Goal: Task Accomplishment & Management: Manage account settings

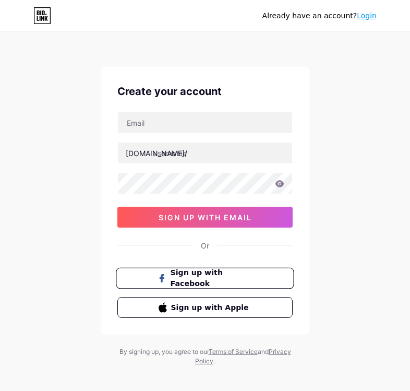
click at [243, 279] on span "Sign up with Facebook" at bounding box center [212, 278] width 82 height 22
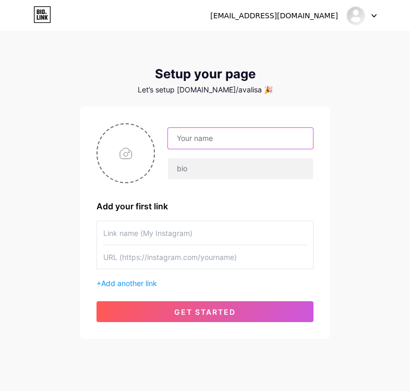
click at [212, 138] on input "text" at bounding box center [240, 138] width 145 height 21
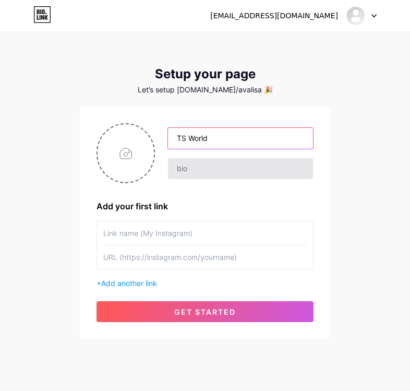
type input "TS World"
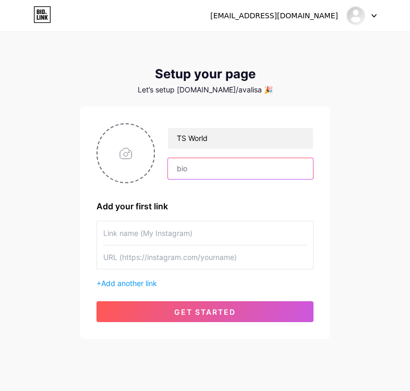
click at [206, 173] on input "text" at bounding box center [240, 168] width 145 height 21
type input "TS World"
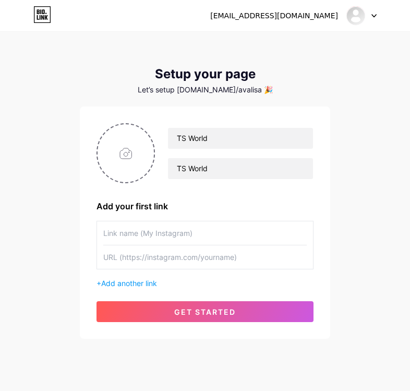
click at [187, 231] on input "text" at bounding box center [205, 232] width 204 height 23
click at [103, 233] on input "Telegram Channe" at bounding box center [205, 232] width 204 height 23
type input "Join Telegram Channe"
click at [159, 264] on input "text" at bounding box center [205, 256] width 204 height 23
paste input "[URL][DOMAIN_NAME]"
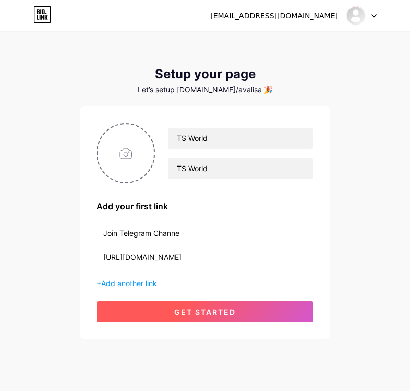
type input "[URL][DOMAIN_NAME]"
click at [165, 315] on button "get started" at bounding box center [205, 311] width 217 height 21
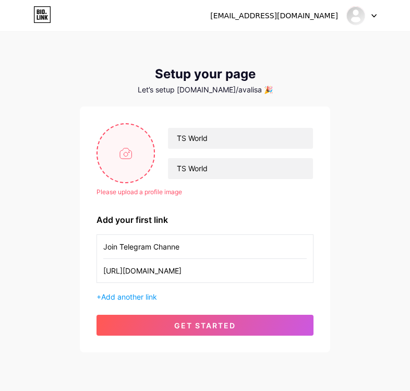
click at [139, 158] on input "file" at bounding box center [126, 153] width 56 height 58
type input "C:\fakepath\ChatGPT Image [DATE], 04_02_00 PM.png"
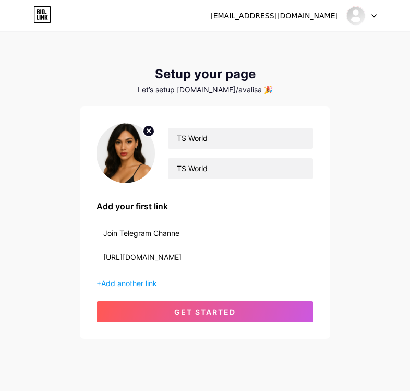
click at [143, 285] on span "Add another link" at bounding box center [129, 283] width 56 height 9
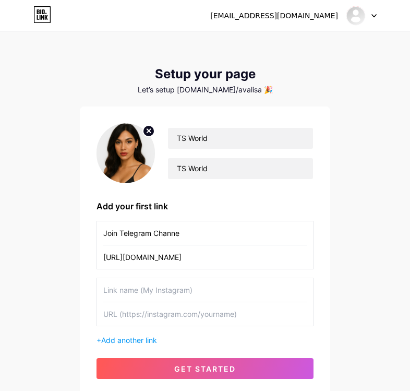
click at [155, 287] on input "text" at bounding box center [205, 289] width 204 height 23
type input "Watch Now FREE!"
click at [164, 322] on input "text" at bounding box center [205, 313] width 204 height 23
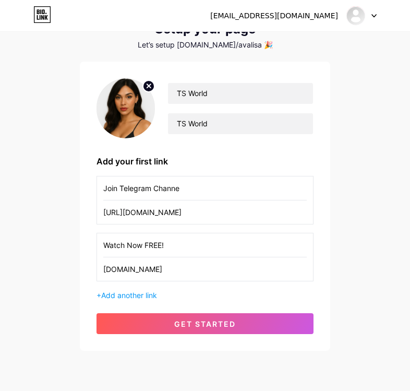
scroll to position [62, 0]
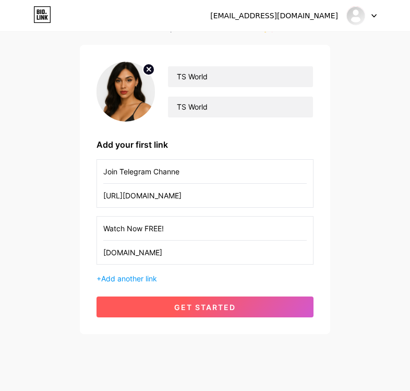
type input "[DOMAIN_NAME]"
click at [206, 313] on button "get started" at bounding box center [205, 307] width 217 height 21
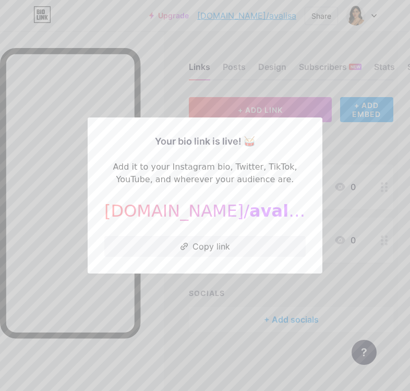
click at [315, 147] on div "Your bio link is live! 🥁 Add it to your Instagram bio, Twitter, TikTok, YouTube…" at bounding box center [205, 195] width 235 height 156
click at [345, 143] on div at bounding box center [205, 195] width 410 height 391
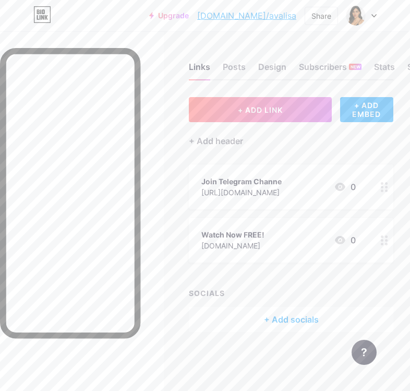
click at [247, 178] on div "Join Telegram Channe" at bounding box center [242, 181] width 80 height 11
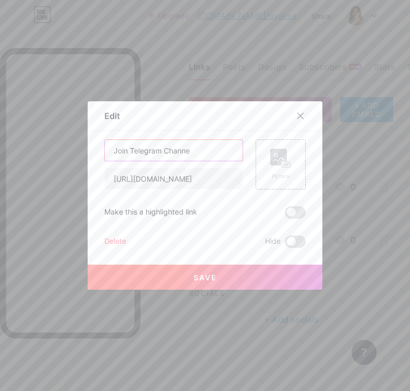
click at [196, 153] on input "Join Telegram Channe" at bounding box center [174, 150] width 138 height 21
type input "Join Telegram"
click at [204, 271] on button "Save" at bounding box center [205, 277] width 235 height 25
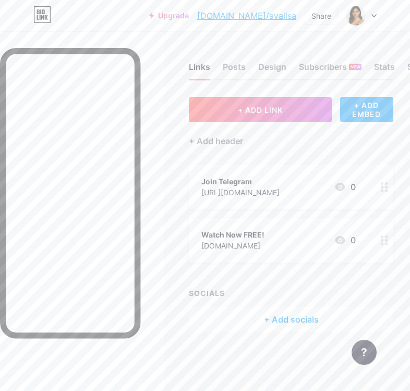
click at [364, 111] on div "+ ADD EMBED" at bounding box center [366, 109] width 53 height 25
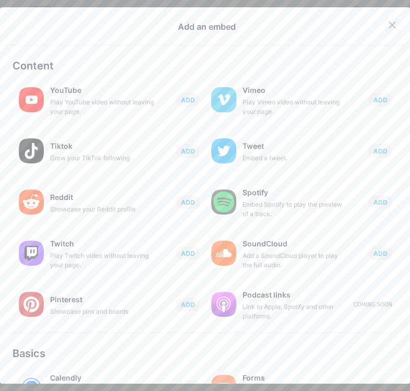
click at [391, 25] on icon at bounding box center [392, 25] width 8 height 8
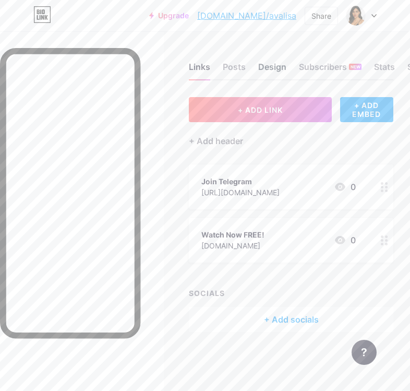
click at [276, 72] on div "Design" at bounding box center [272, 70] width 28 height 19
click at [270, 66] on div "Design" at bounding box center [272, 70] width 28 height 19
click at [228, 66] on div "Posts" at bounding box center [234, 70] width 23 height 19
click at [271, 65] on div "Design" at bounding box center [272, 70] width 28 height 19
click at [307, 65] on div "Subscribers NEW" at bounding box center [330, 70] width 63 height 19
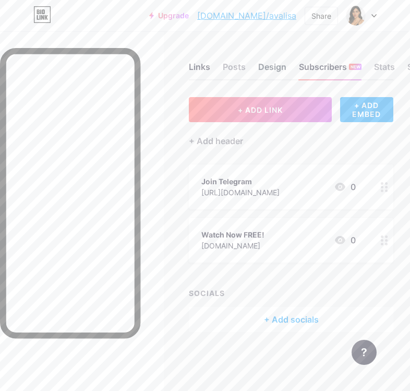
click at [278, 69] on div "Design" at bounding box center [272, 70] width 28 height 19
click at [373, 16] on icon at bounding box center [374, 16] width 4 height 3
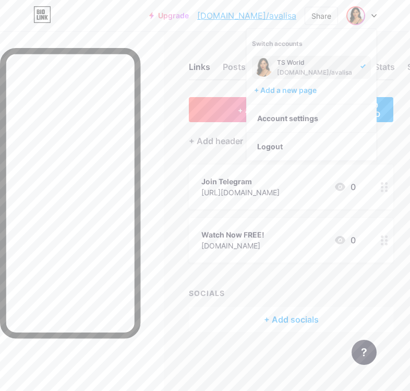
click at [327, 72] on div "[DOMAIN_NAME]/avalisa" at bounding box center [315, 72] width 77 height 8
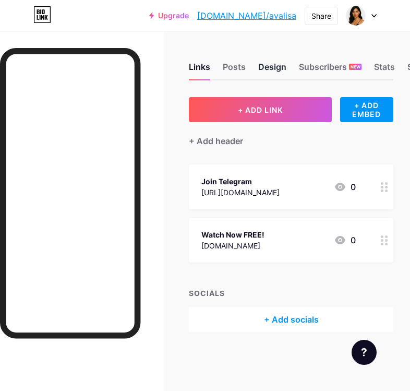
click at [273, 69] on div "Design" at bounding box center [272, 70] width 28 height 19
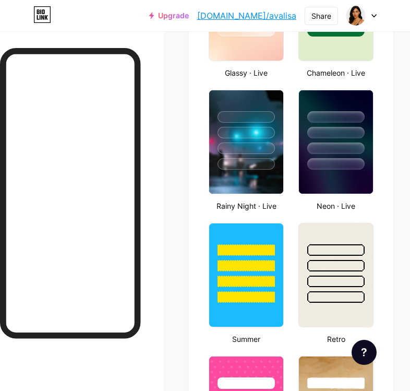
scroll to position [820, 0]
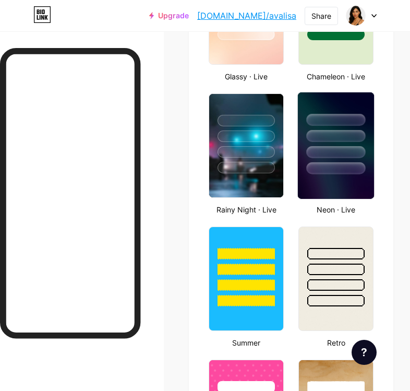
click at [347, 181] on img at bounding box center [336, 145] width 76 height 107
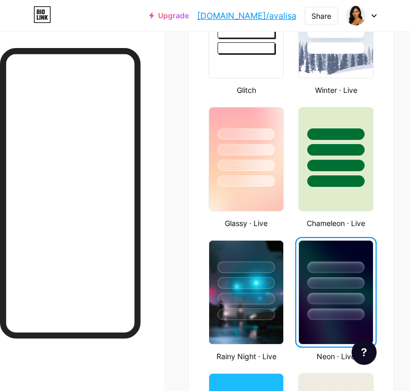
scroll to position [655, 0]
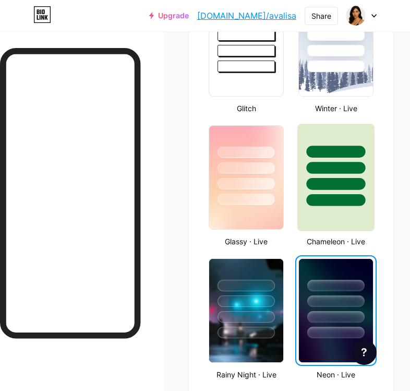
click at [333, 157] on div at bounding box center [336, 152] width 59 height 12
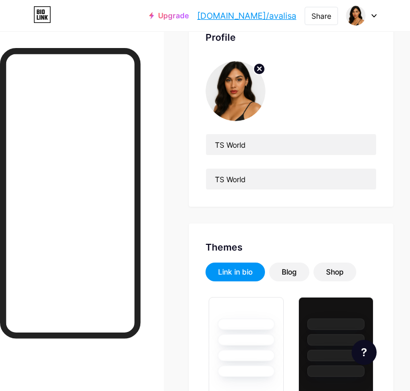
scroll to position [82, 0]
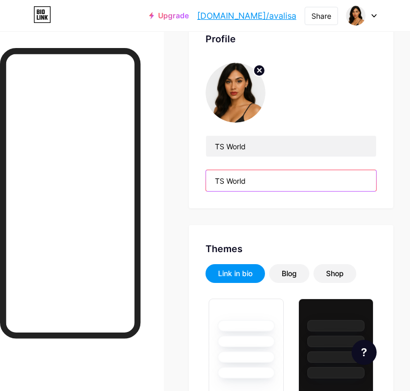
drag, startPoint x: 255, startPoint y: 183, endPoint x: 197, endPoint y: 179, distance: 57.6
click at [197, 178] on div "Profile TS World TS World" at bounding box center [291, 111] width 205 height 193
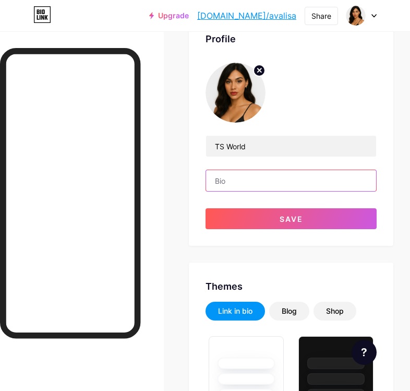
type input "c"
click at [249, 180] on input "text" at bounding box center [291, 180] width 170 height 21
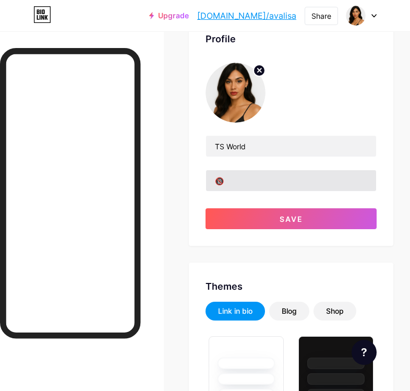
drag, startPoint x: 298, startPoint y: 184, endPoint x: 176, endPoint y: 234, distance: 130.9
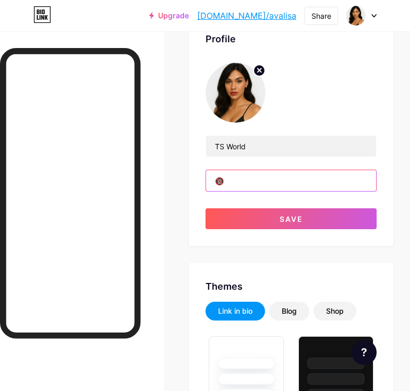
click at [245, 184] on input "🔞" at bounding box center [291, 180] width 170 height 21
click at [269, 186] on input "🔞" at bounding box center [291, 180] width 170 height 21
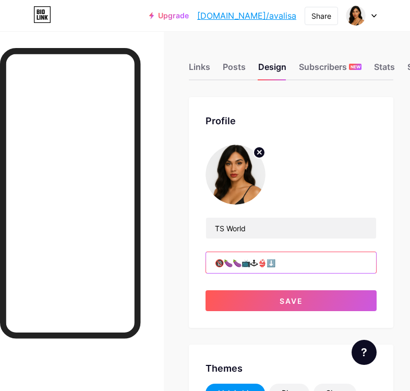
click at [218, 263] on input "🔞🍆🍆📺🕹👙⬇️" at bounding box center [291, 262] width 170 height 21
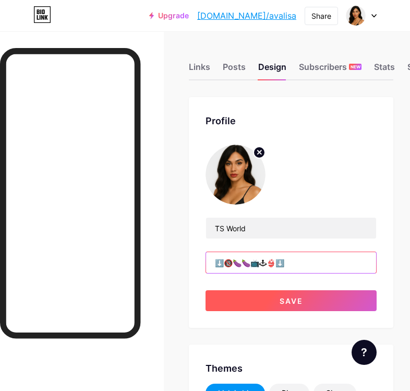
type input "⬇️🔞🍆🍆📺🕹👙⬇️"
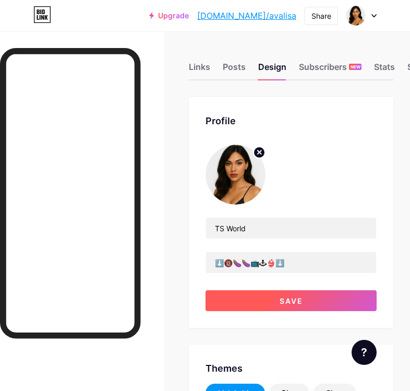
click at [289, 298] on span "Save" at bounding box center [291, 301] width 23 height 9
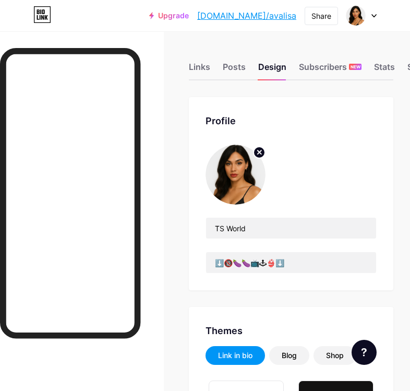
click at [267, 13] on link "[DOMAIN_NAME]/avalisa" at bounding box center [246, 15] width 99 height 13
click at [375, 18] on div at bounding box center [362, 15] width 30 height 19
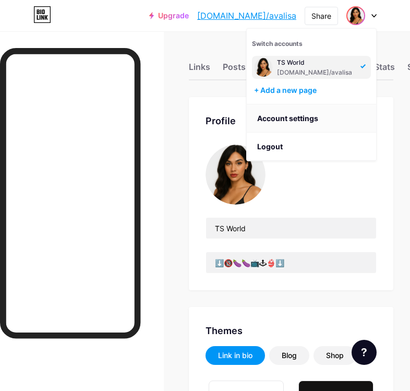
click at [308, 115] on link "Account settings" at bounding box center [311, 118] width 129 height 28
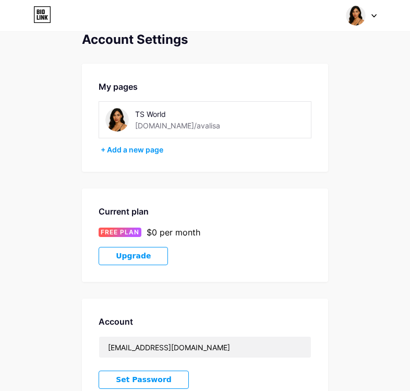
scroll to position [17, 0]
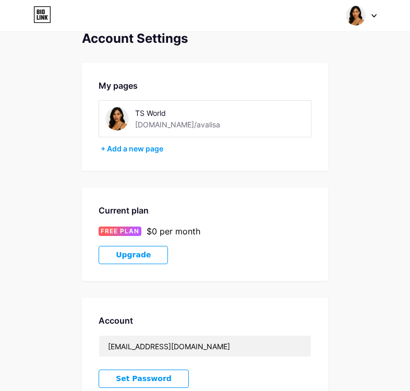
click at [195, 123] on div "TS World bio.link/avalisa" at bounding box center [186, 118] width 103 height 23
click at [155, 148] on div "+ Add a new page" at bounding box center [206, 149] width 211 height 10
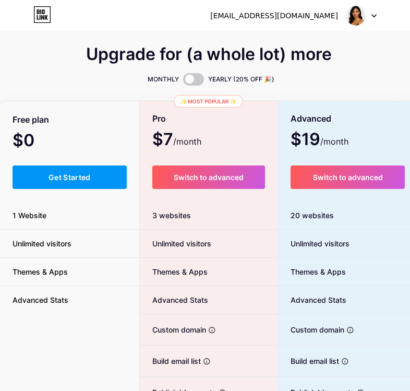
click at [370, 16] on div at bounding box center [362, 15] width 30 height 19
click at [319, 45] on link "Dashboard" at bounding box center [311, 43] width 129 height 28
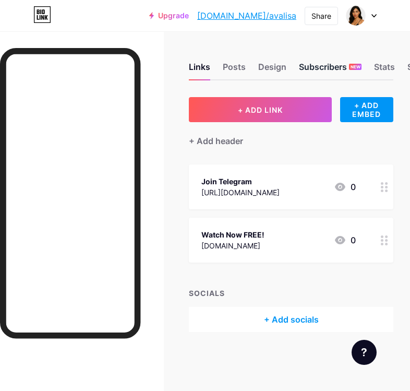
scroll to position [0, 32]
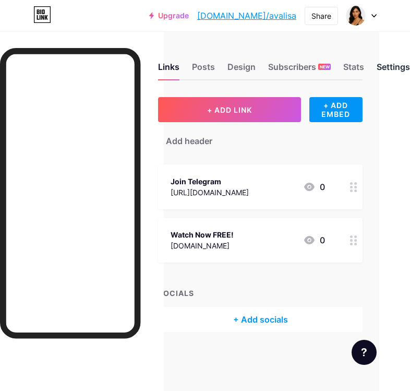
click at [398, 68] on div "Settings" at bounding box center [393, 70] width 33 height 19
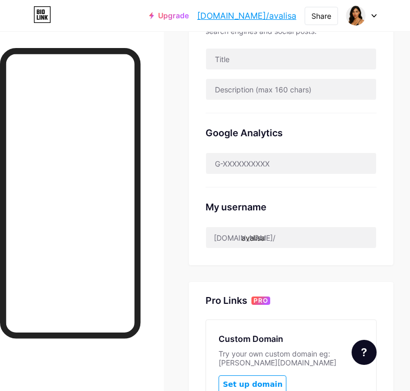
scroll to position [267, 0]
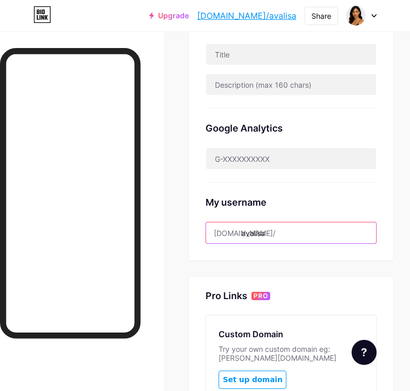
click at [278, 234] on input "avalisa" at bounding box center [291, 232] width 170 height 21
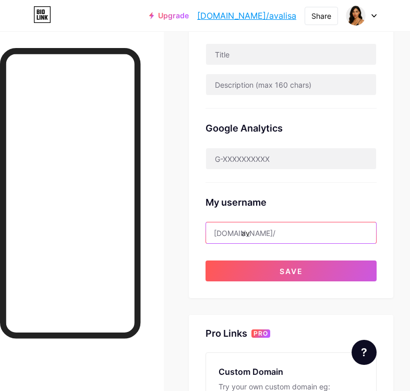
type input "a"
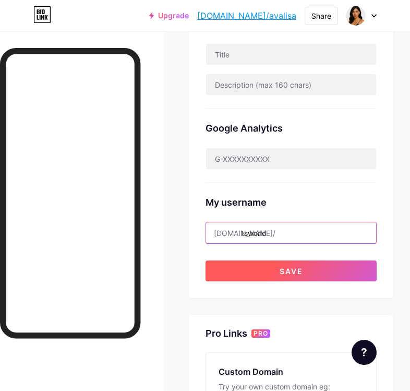
type input "tsworld"
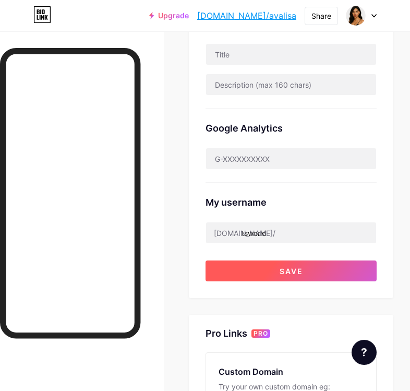
click at [307, 268] on button "Save" at bounding box center [291, 271] width 171 height 21
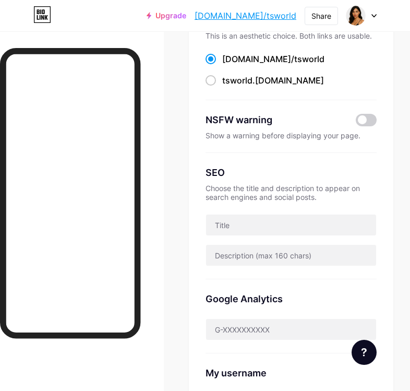
scroll to position [0, 0]
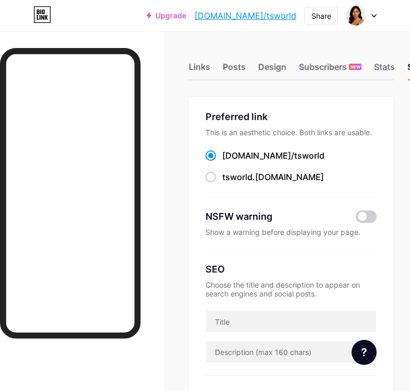
click at [257, 13] on link "bio.link/tsworld" at bounding box center [246, 15] width 102 height 13
